Goal: Navigation & Orientation: Understand site structure

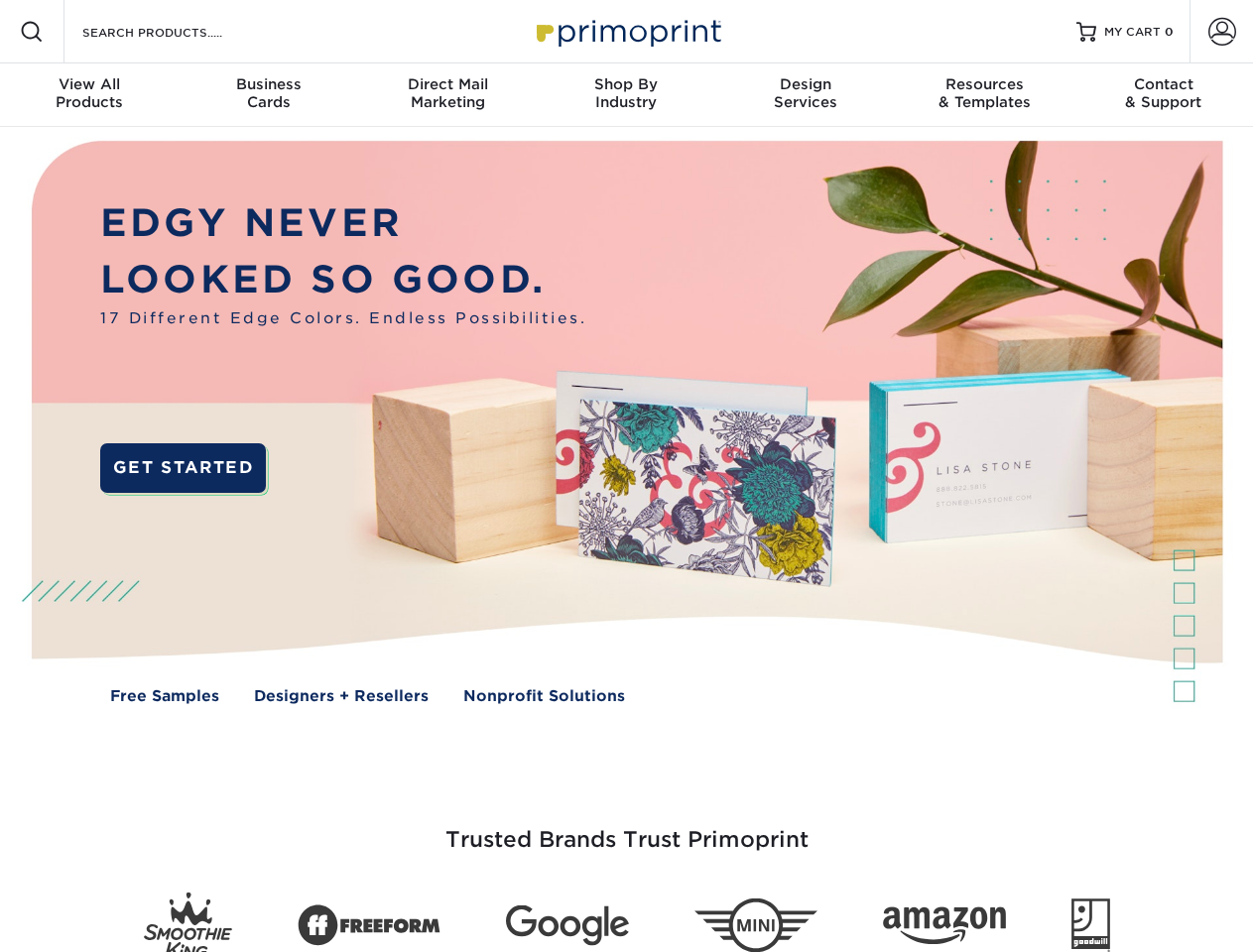
click at [626, 476] on img at bounding box center [626, 437] width 1240 height 619
click at [32, 32] on span at bounding box center [32, 32] width 24 height 24
click at [1221, 32] on span at bounding box center [1222, 32] width 28 height 28
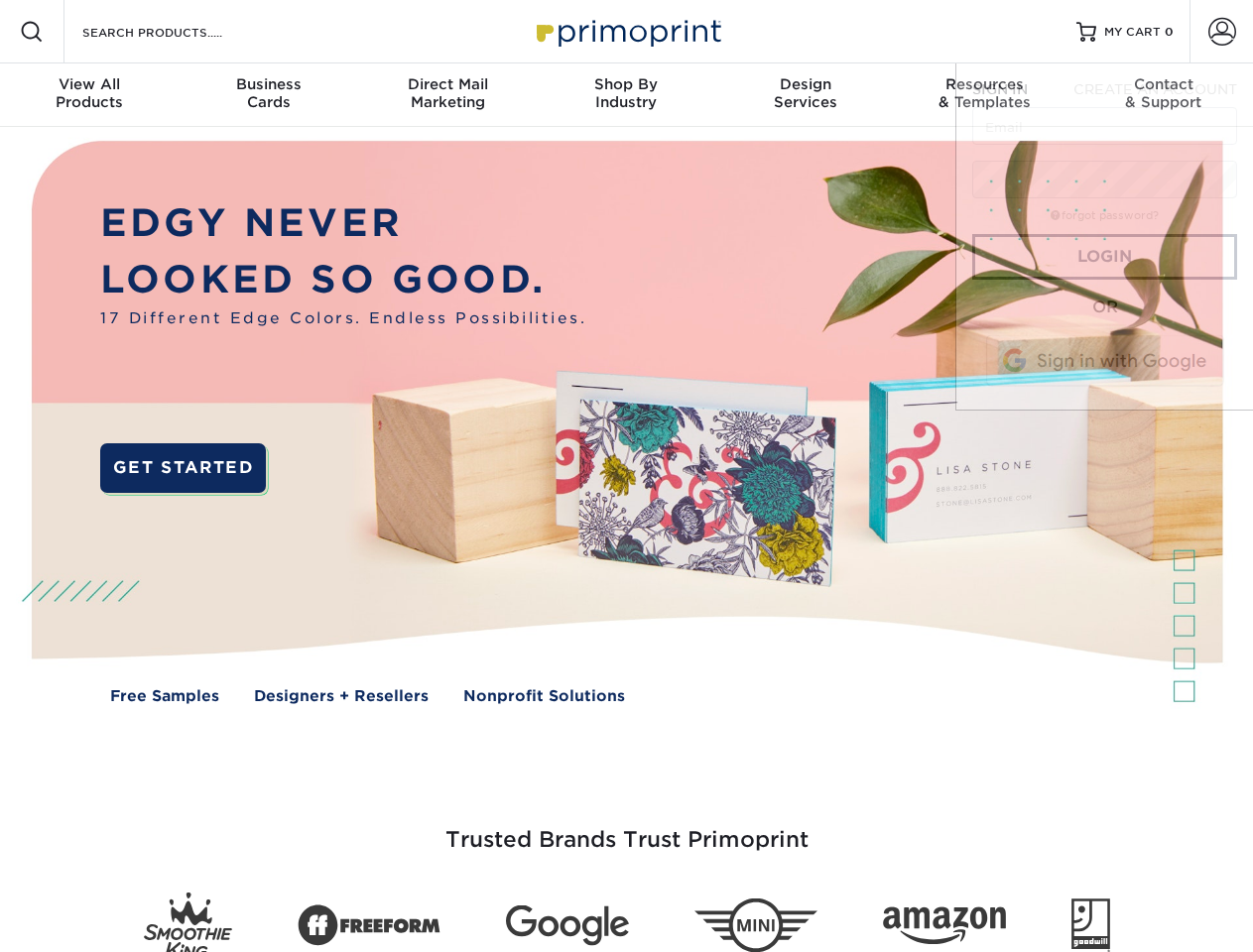
click at [89, 95] on div "View All Products" at bounding box center [89, 93] width 179 height 36
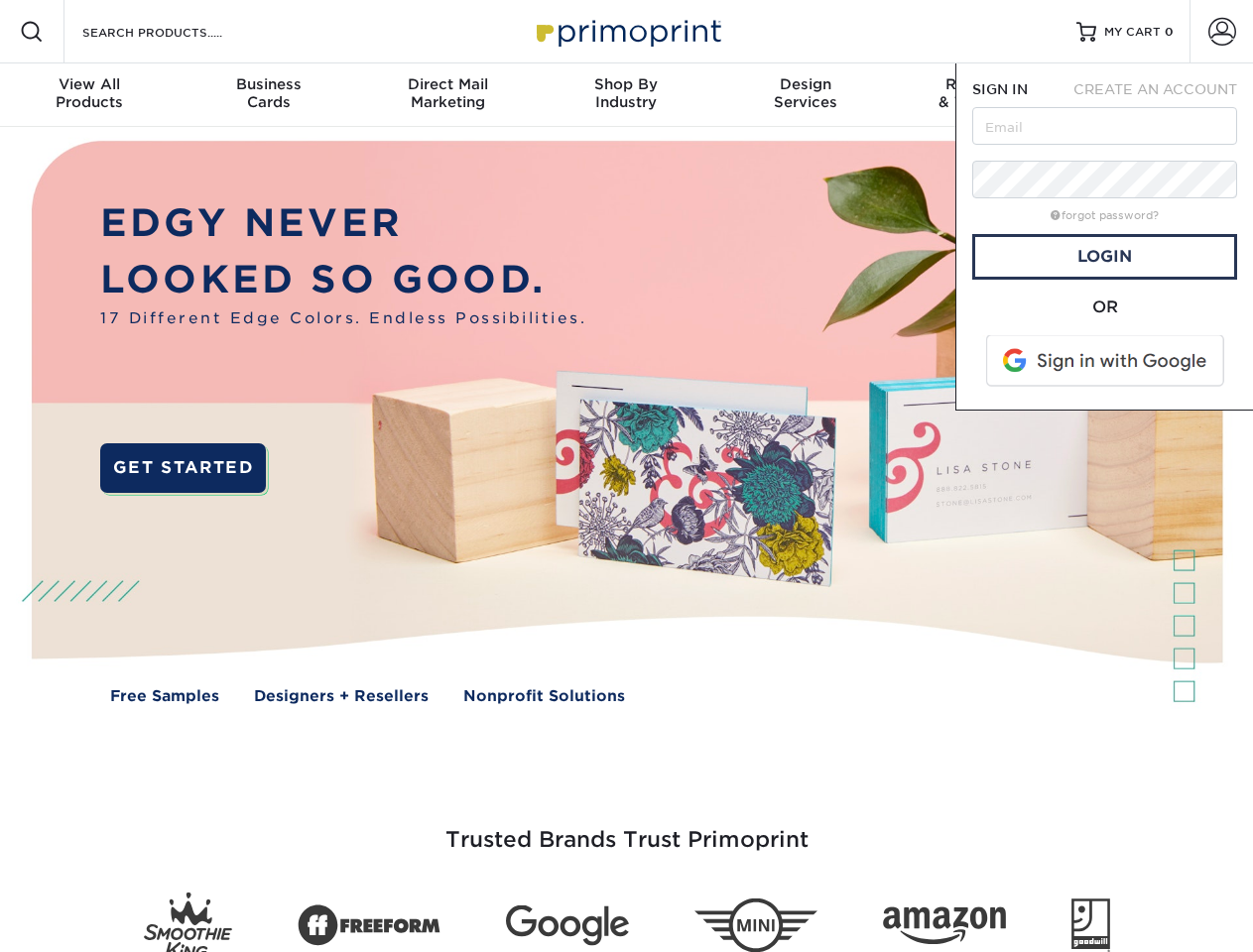
click at [268, 95] on div "Business Cards" at bounding box center [268, 93] width 179 height 36
click at [448, 95] on div "Direct Mail Marketing" at bounding box center [448, 93] width 179 height 36
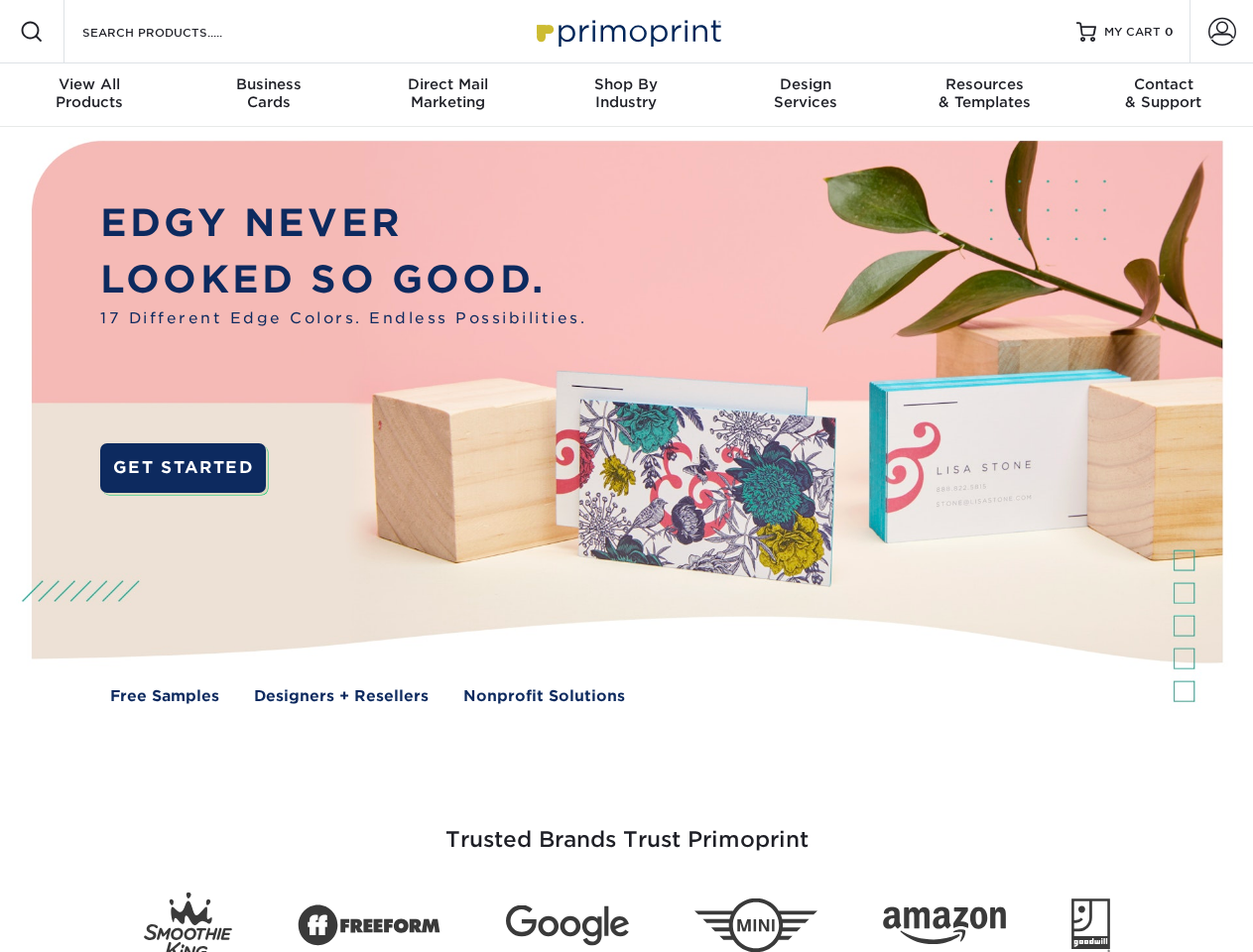
click at [626, 95] on div "Shop By Industry" at bounding box center [626, 93] width 179 height 36
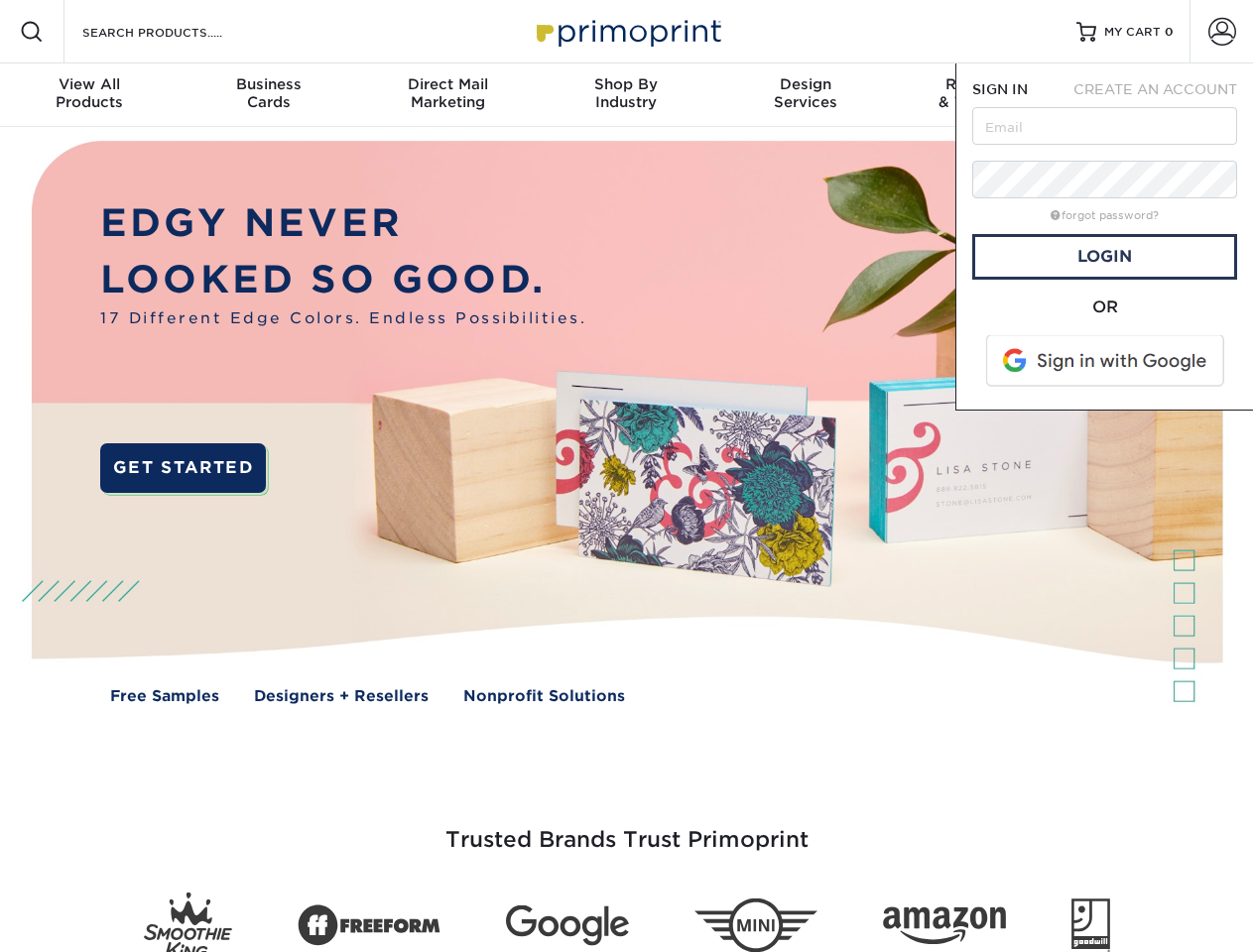
click at [805, 95] on div "Design Services" at bounding box center [805, 93] width 179 height 36
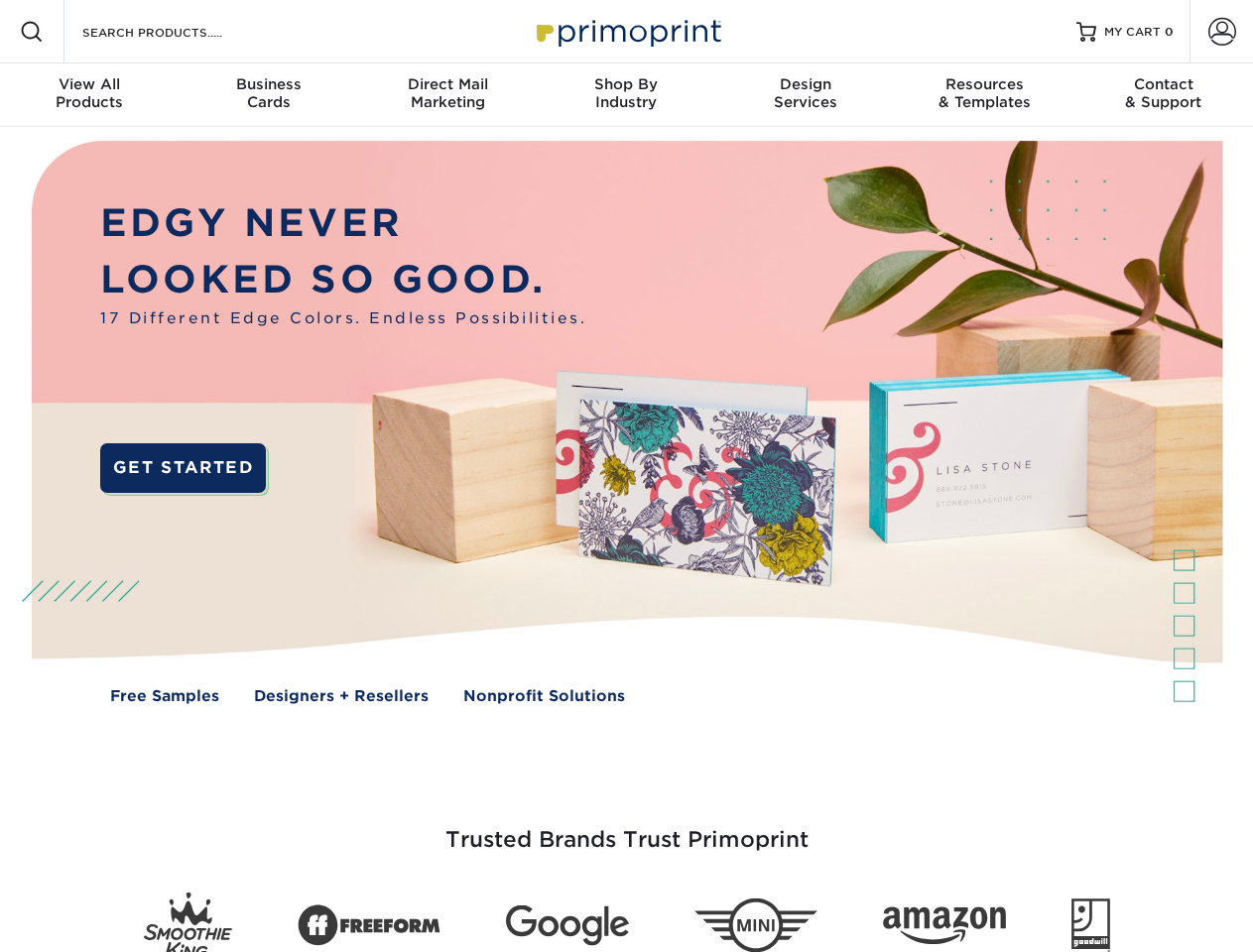
click at [984, 95] on span "SIGN IN" at bounding box center [1000, 89] width 56 height 16
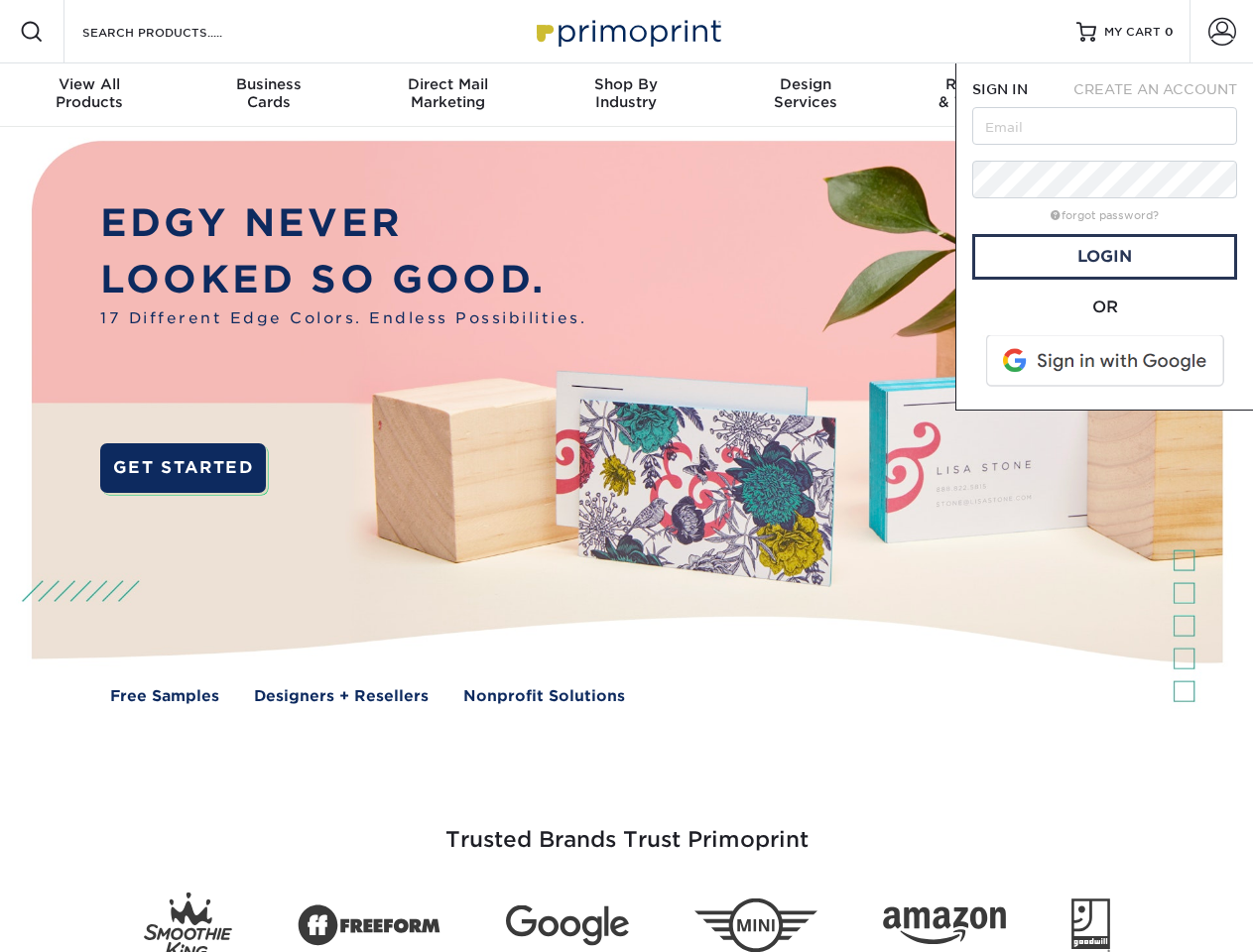
click at [1164, 95] on nav "Resources Menu Search Products Account SIGN IN CREATE AN ACCOUNT forgot passwor…" at bounding box center [626, 64] width 1253 height 127
